Goal: Information Seeking & Learning: Check status

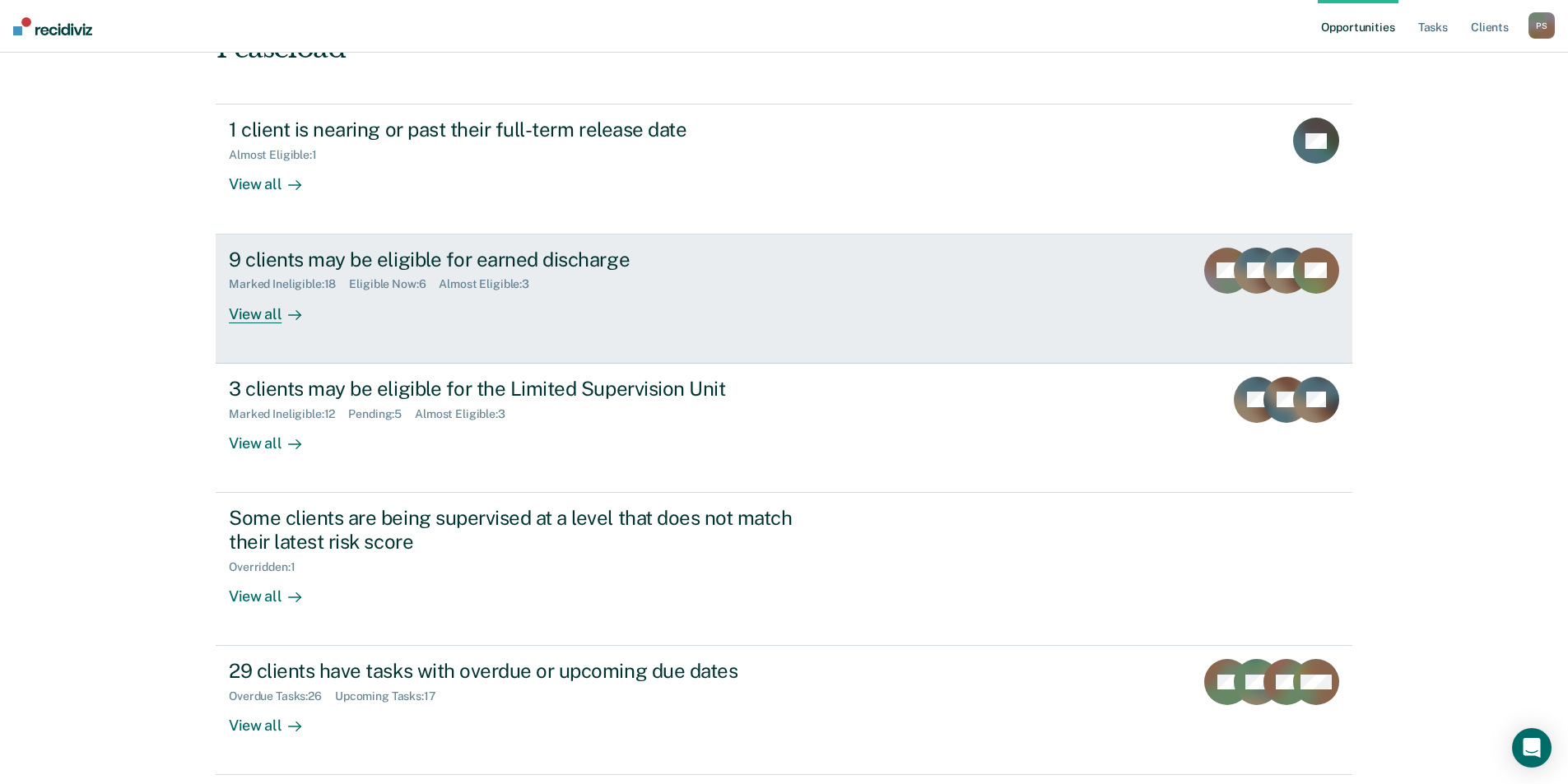
scroll to position [164, 0]
click at [493, 246] on div "9 clients may be eligible for earned discharge" at bounding box center [518, 257] width 578 height 24
